Goal: Transaction & Acquisition: Purchase product/service

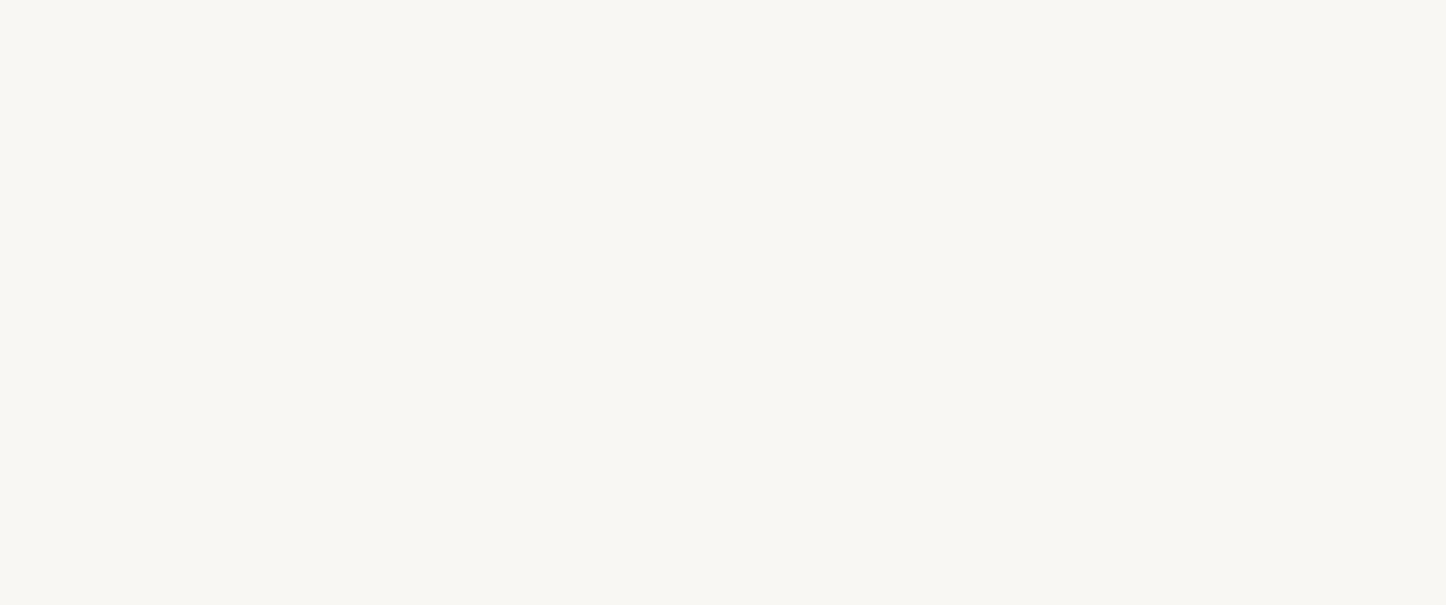
select select "FR"
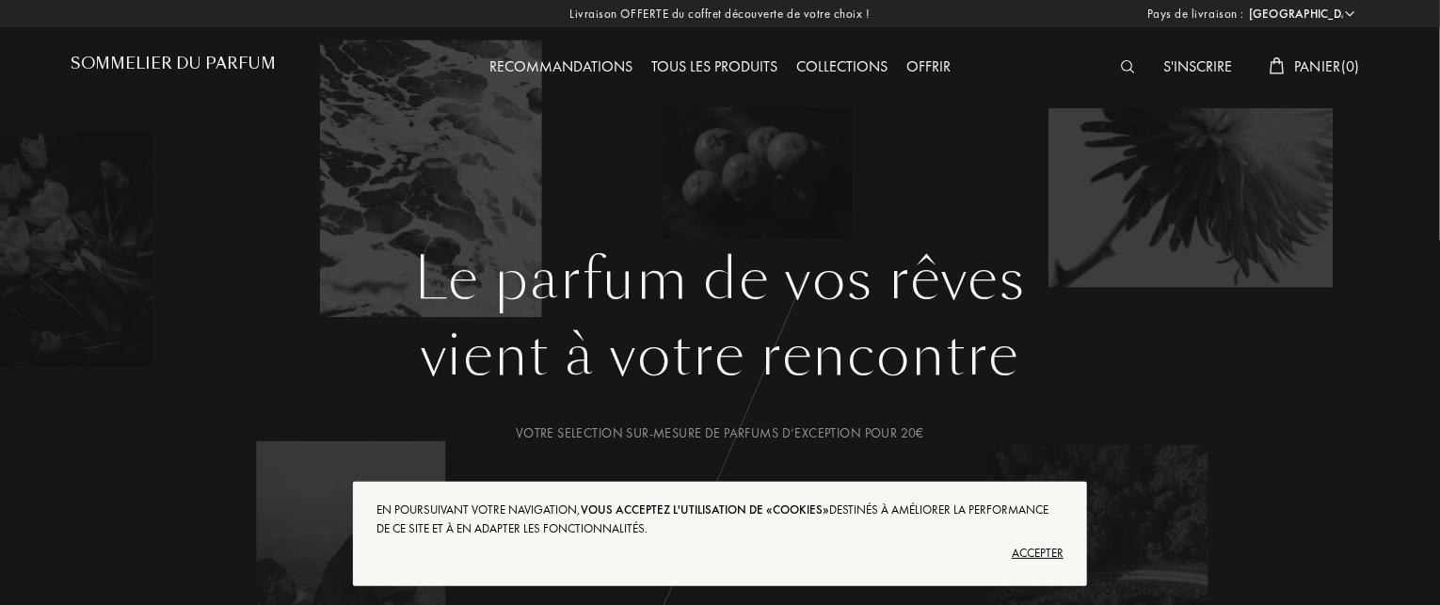
click at [1030, 555] on div "Accepter" at bounding box center [720, 554] width 687 height 30
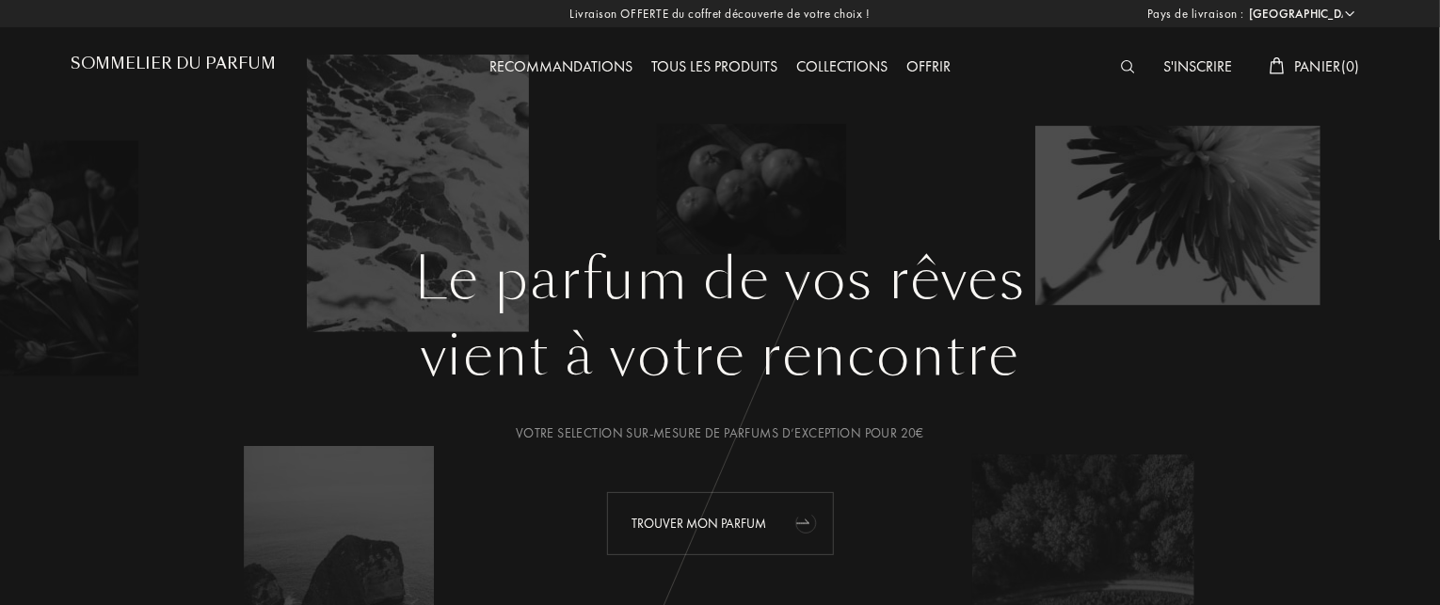
click at [708, 519] on div "Trouver mon parfum" at bounding box center [720, 523] width 227 height 63
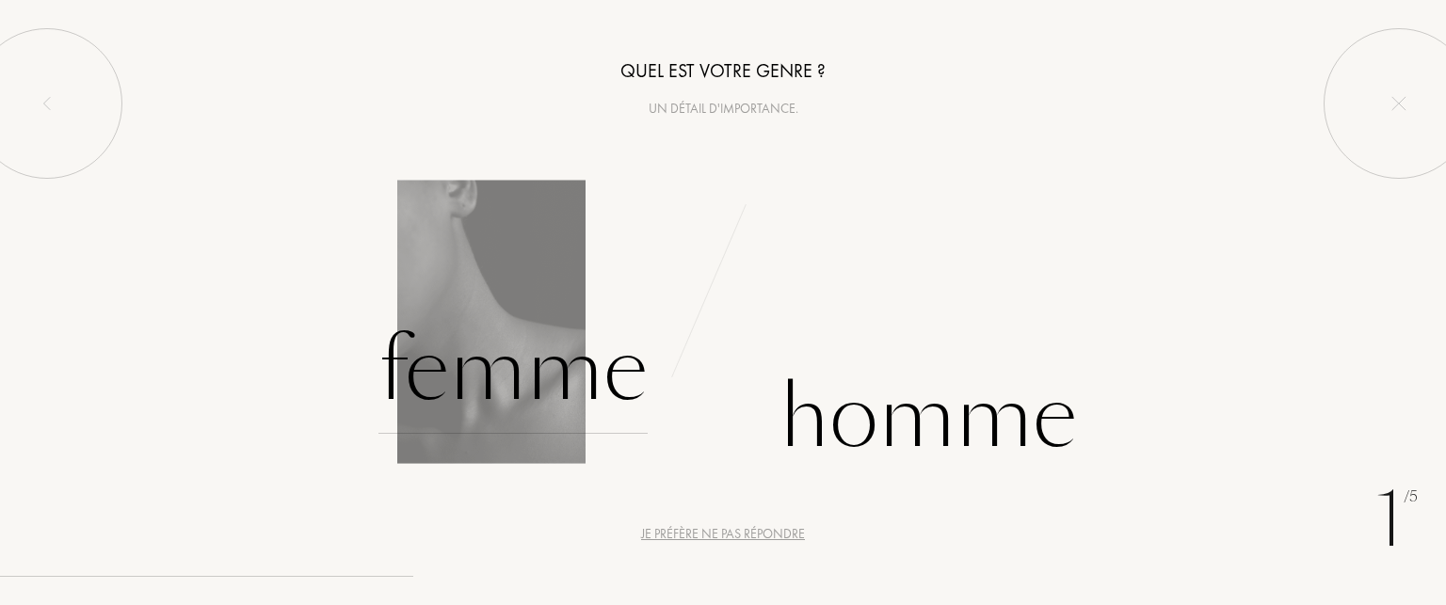
click at [563, 394] on div "Femme" at bounding box center [512, 370] width 269 height 127
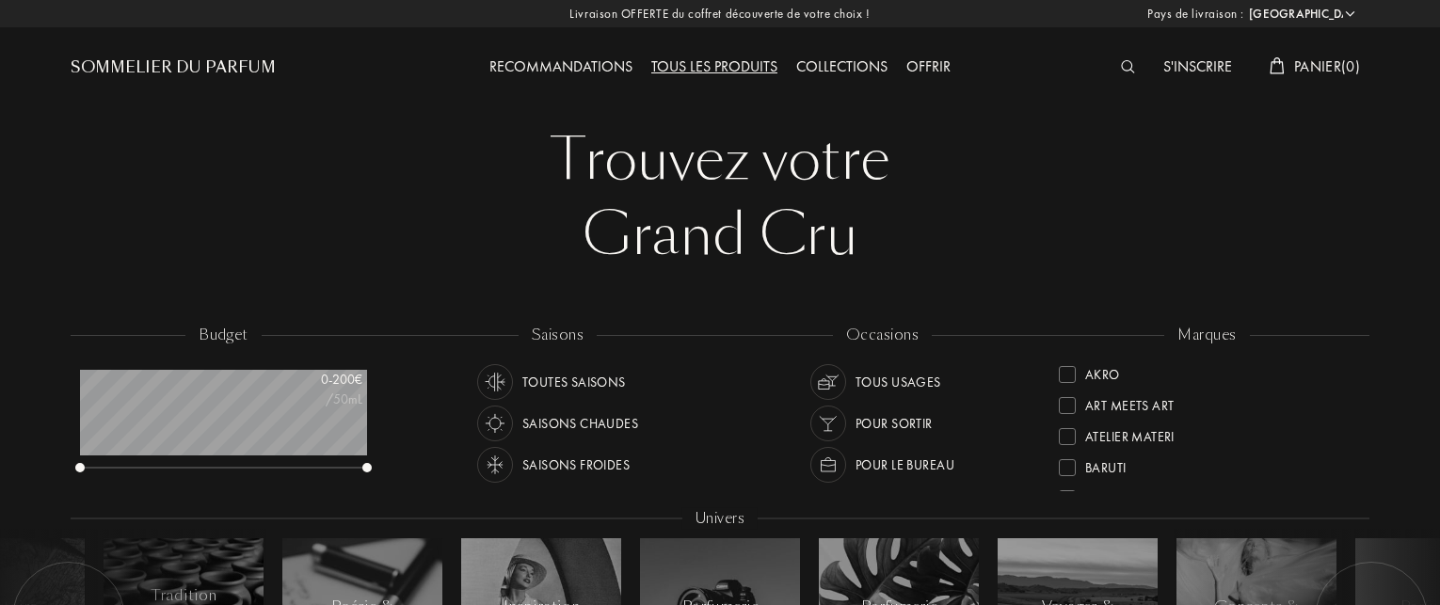
select select "FR"
click at [1122, 60] on img at bounding box center [1128, 66] width 14 height 13
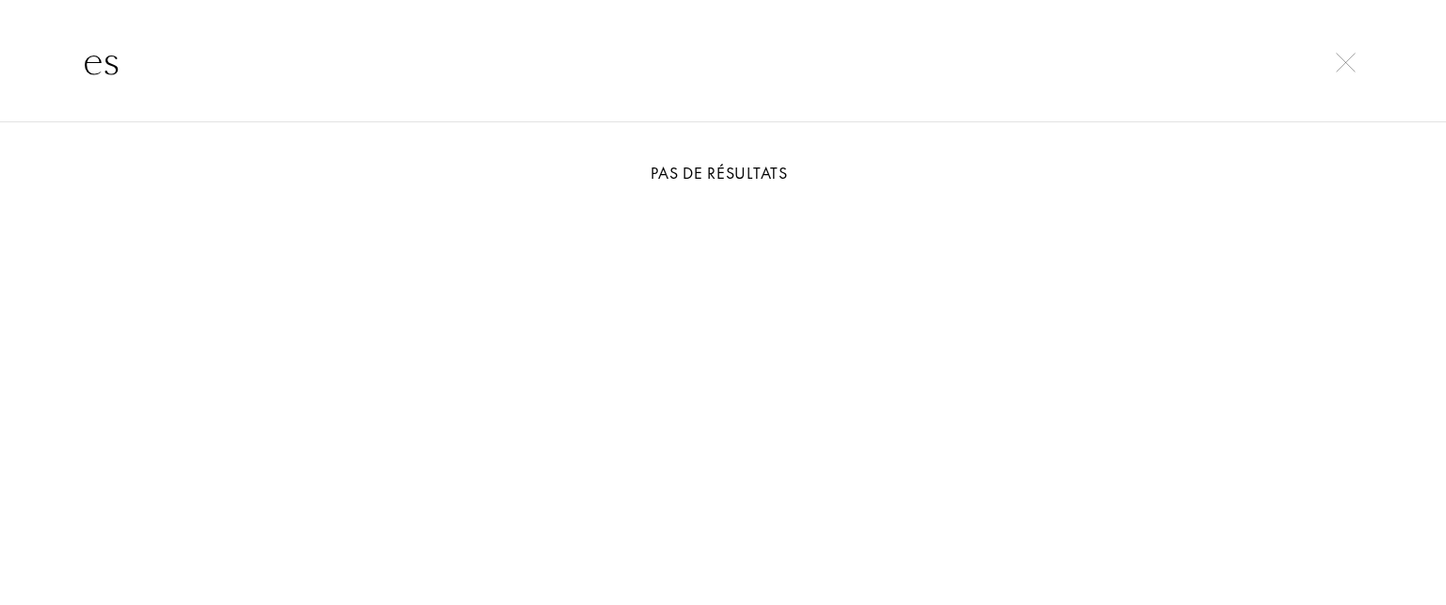
type input "e"
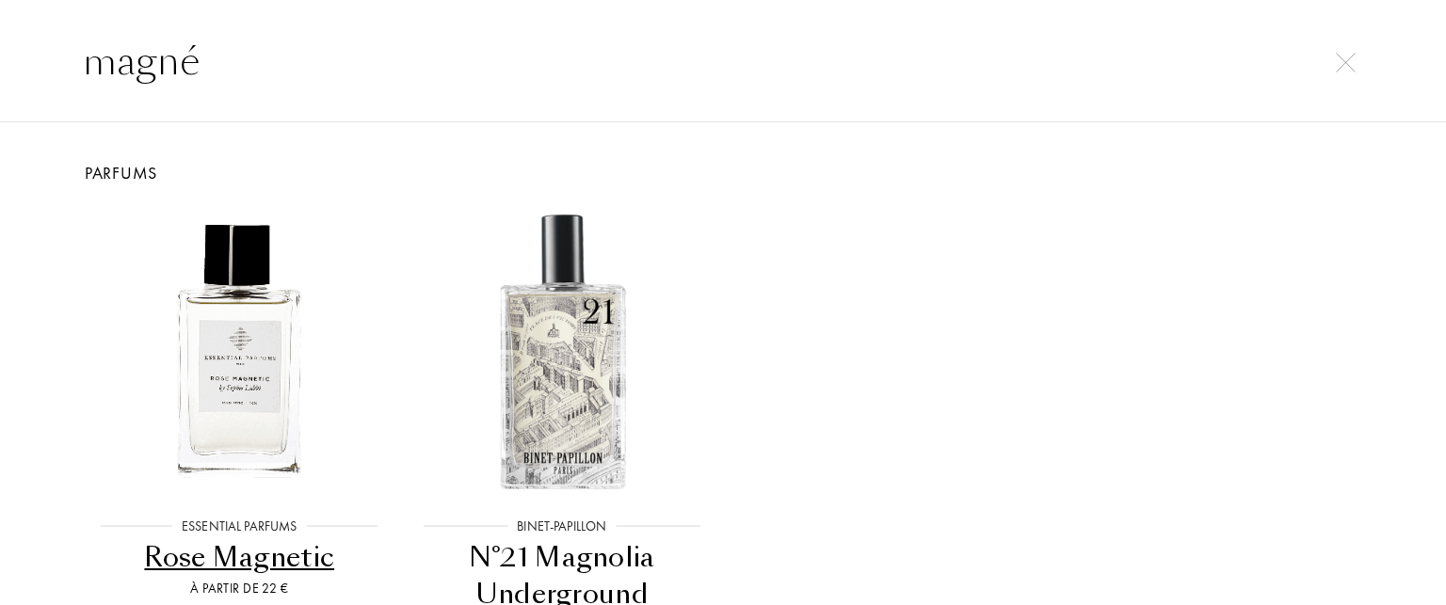
type input "magn"
